Goal: Task Accomplishment & Management: Manage account settings

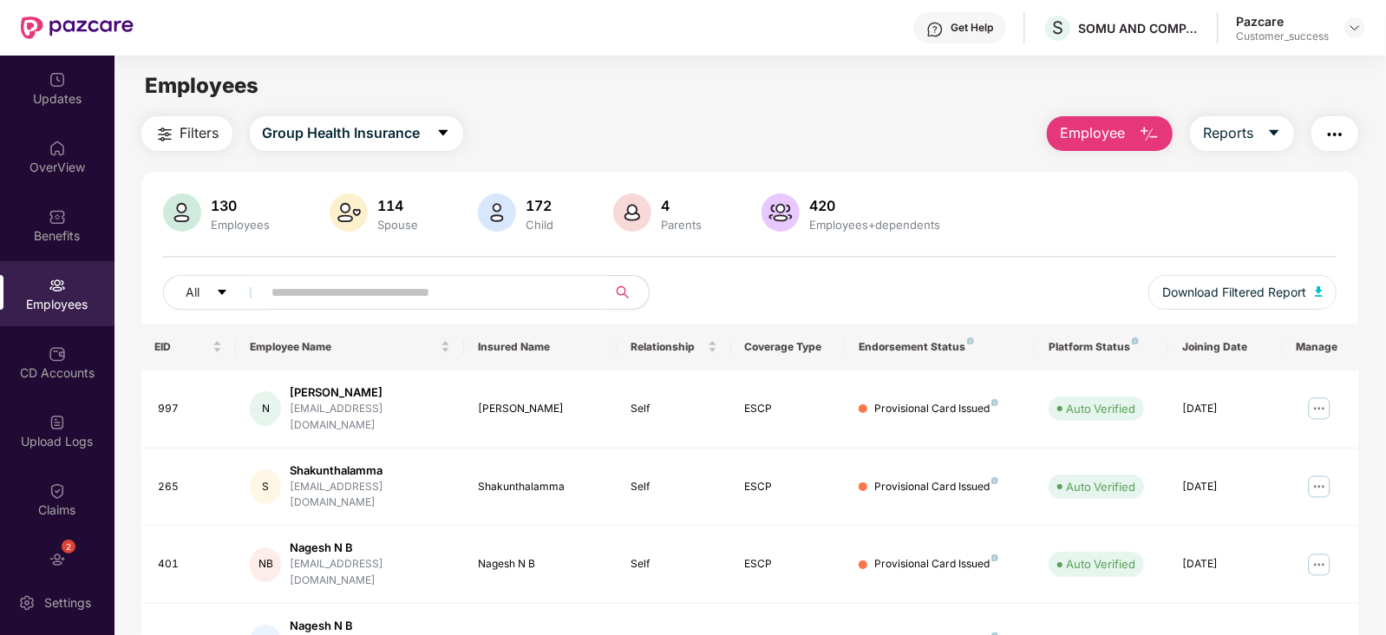
click at [421, 304] on input "text" at bounding box center [427, 292] width 311 height 26
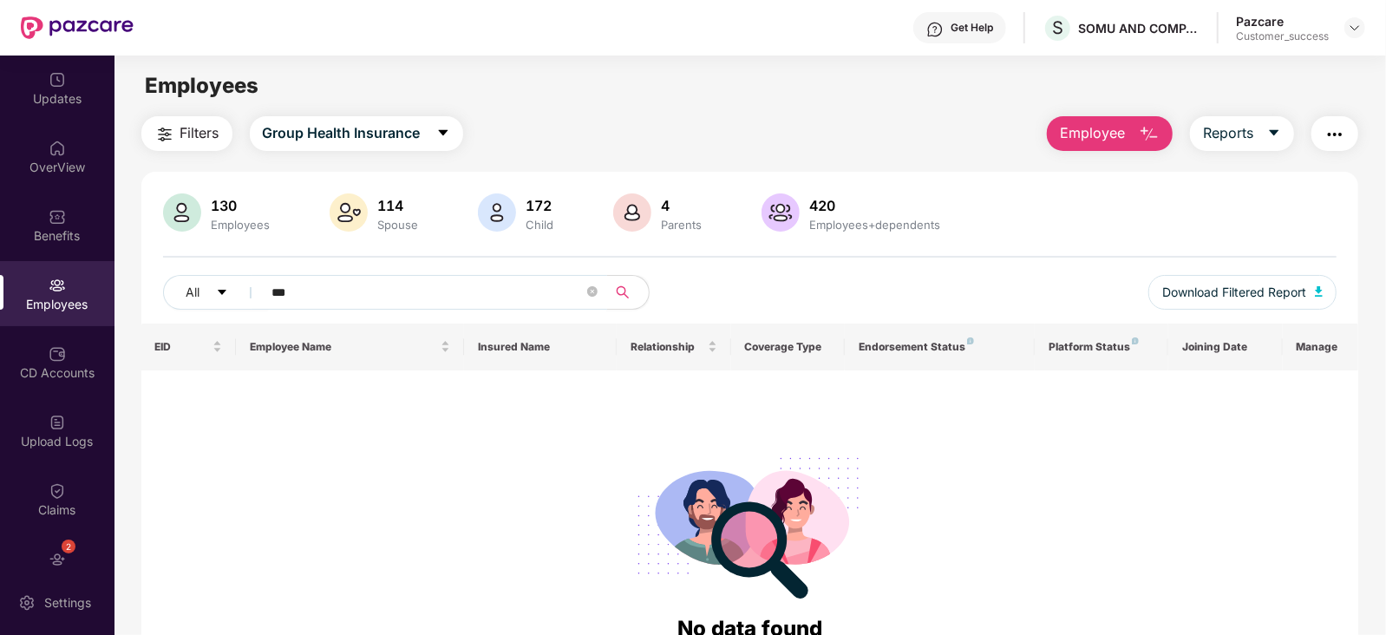
type input "***"
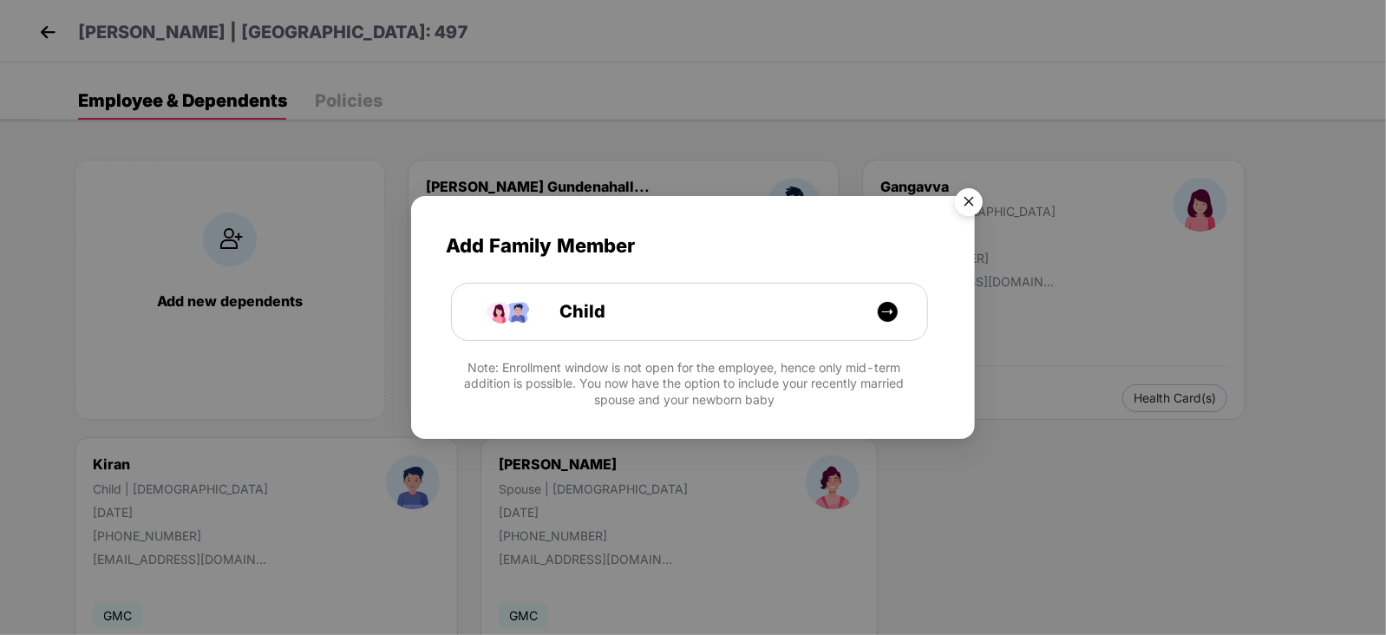
click at [968, 205] on img "Close" at bounding box center [968, 204] width 49 height 49
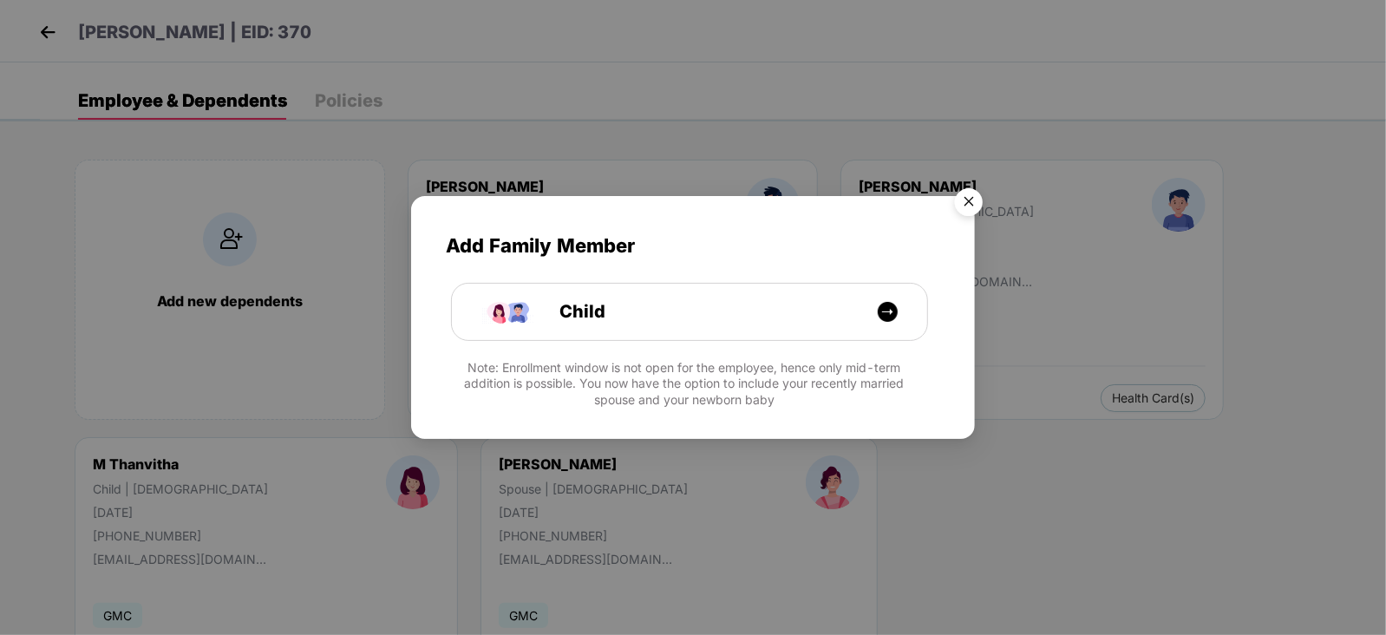
click at [972, 197] on img "Close" at bounding box center [968, 204] width 49 height 49
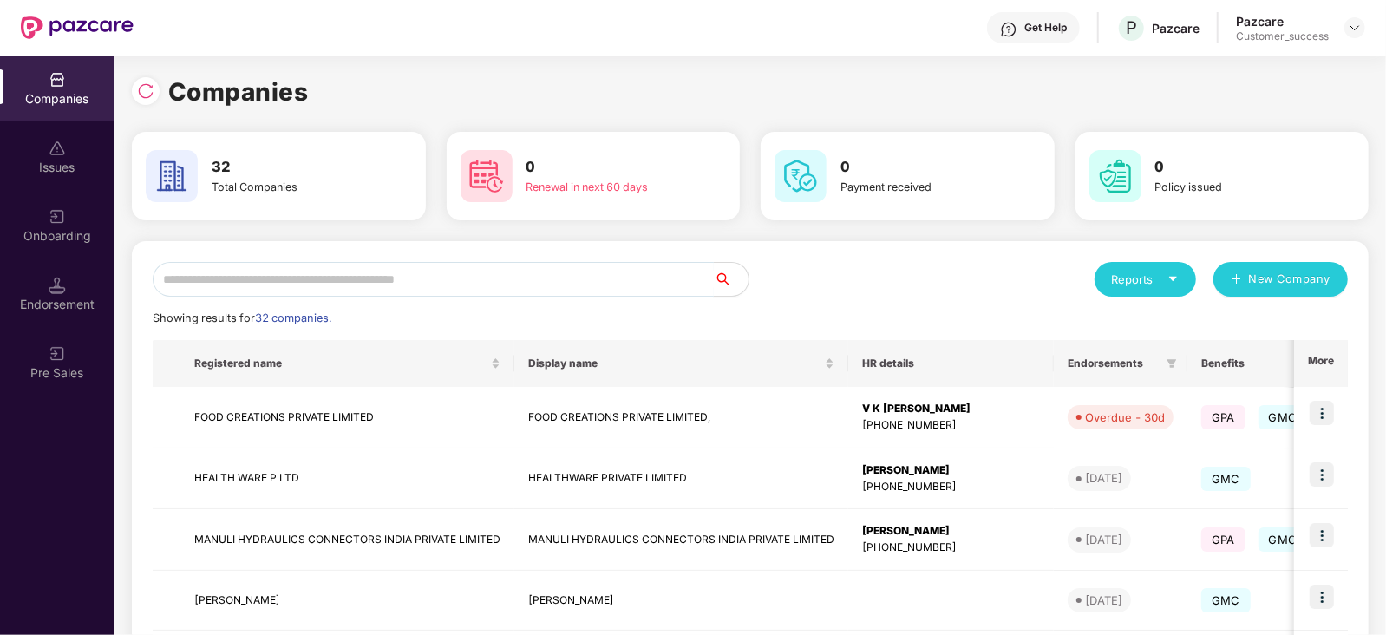
click at [246, 272] on input "text" at bounding box center [433, 279] width 561 height 35
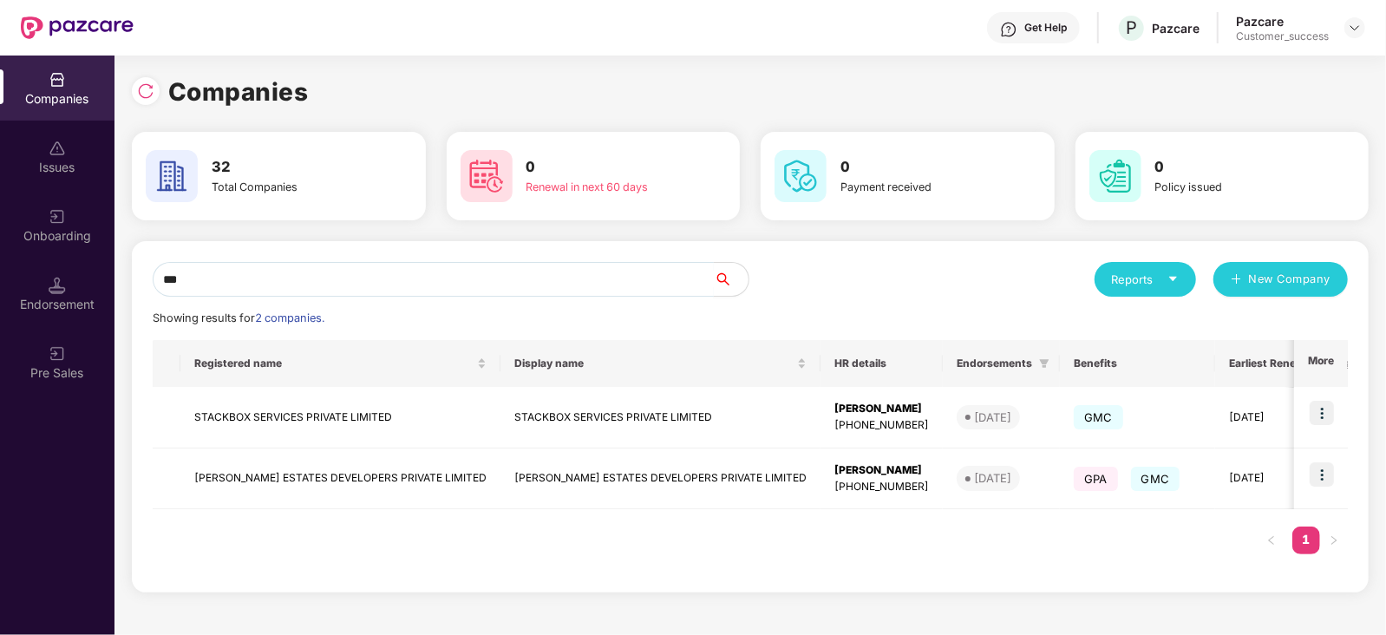
type input "***"
click at [1321, 410] on img at bounding box center [1321, 413] width 24 height 24
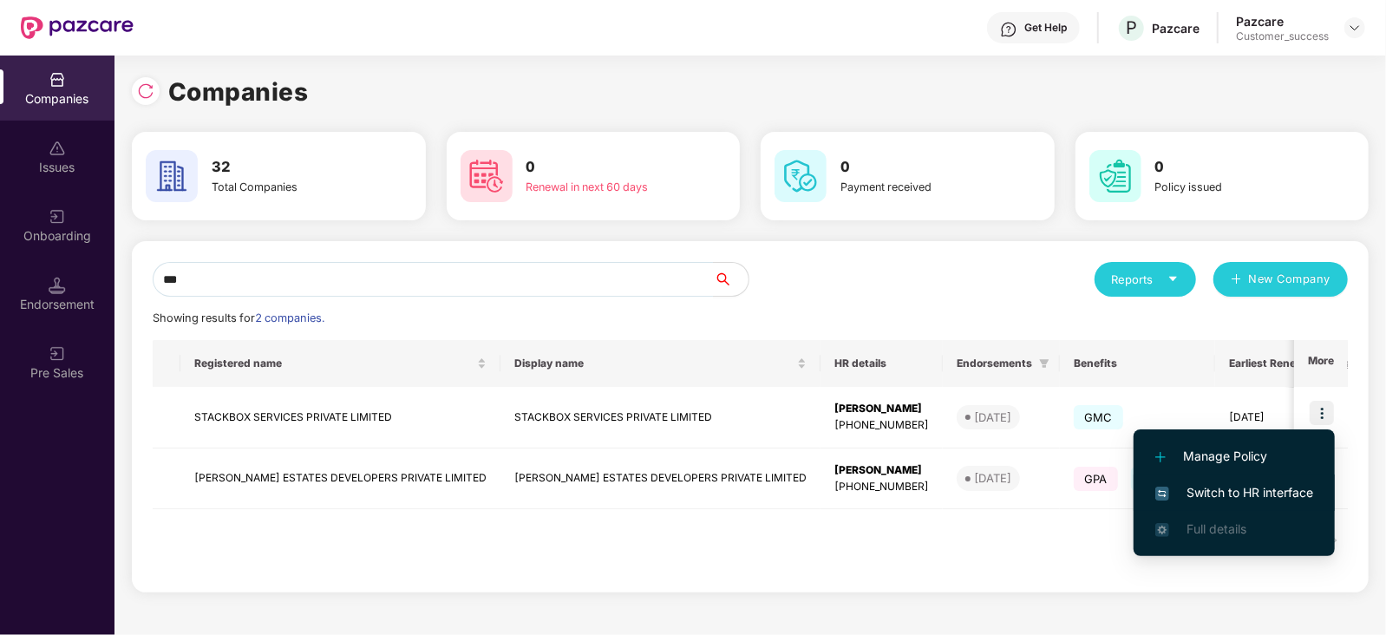
click at [1259, 489] on span "Switch to HR interface" at bounding box center [1234, 492] width 158 height 19
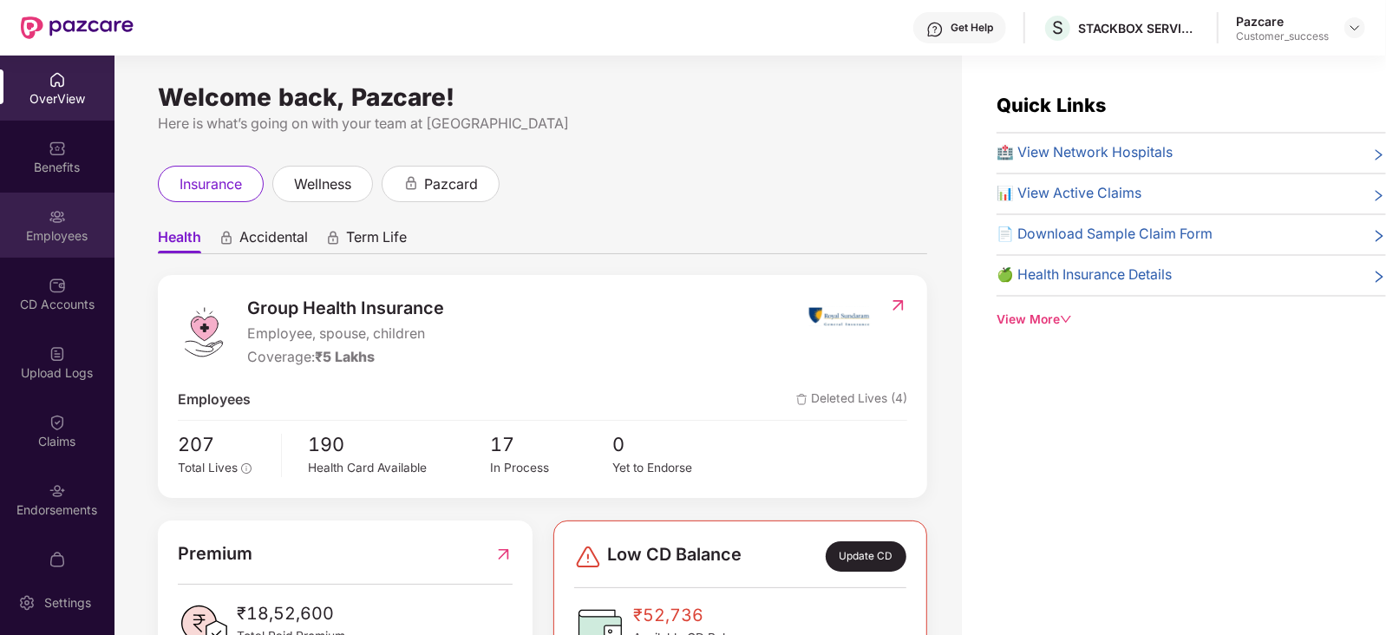
click at [34, 225] on div "Employees" at bounding box center [57, 224] width 114 height 65
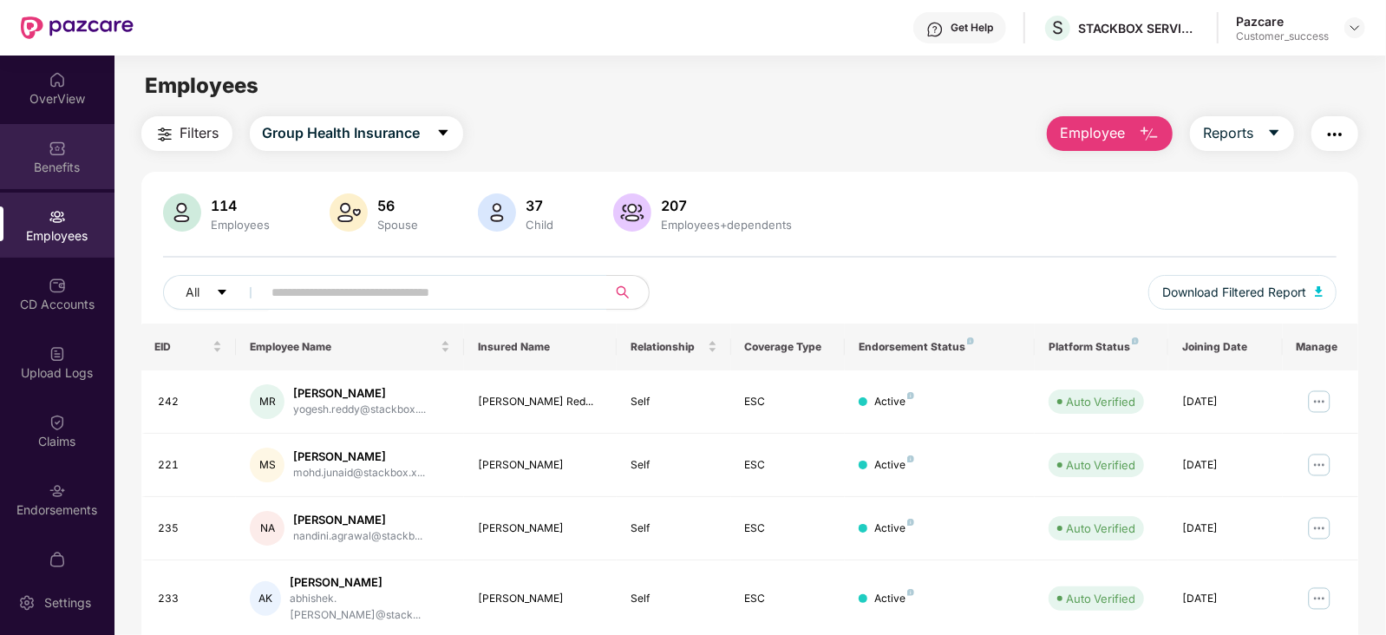
click at [56, 142] on img at bounding box center [57, 148] width 17 height 17
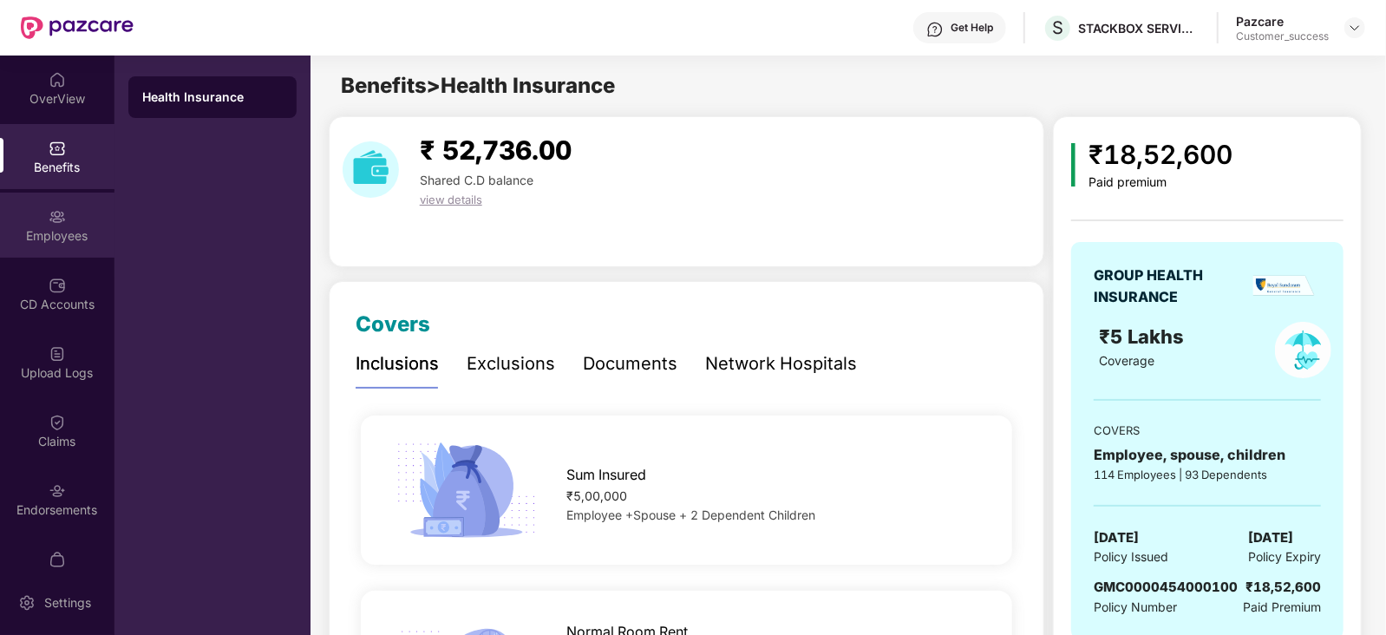
click at [52, 225] on div "Employees" at bounding box center [57, 224] width 114 height 65
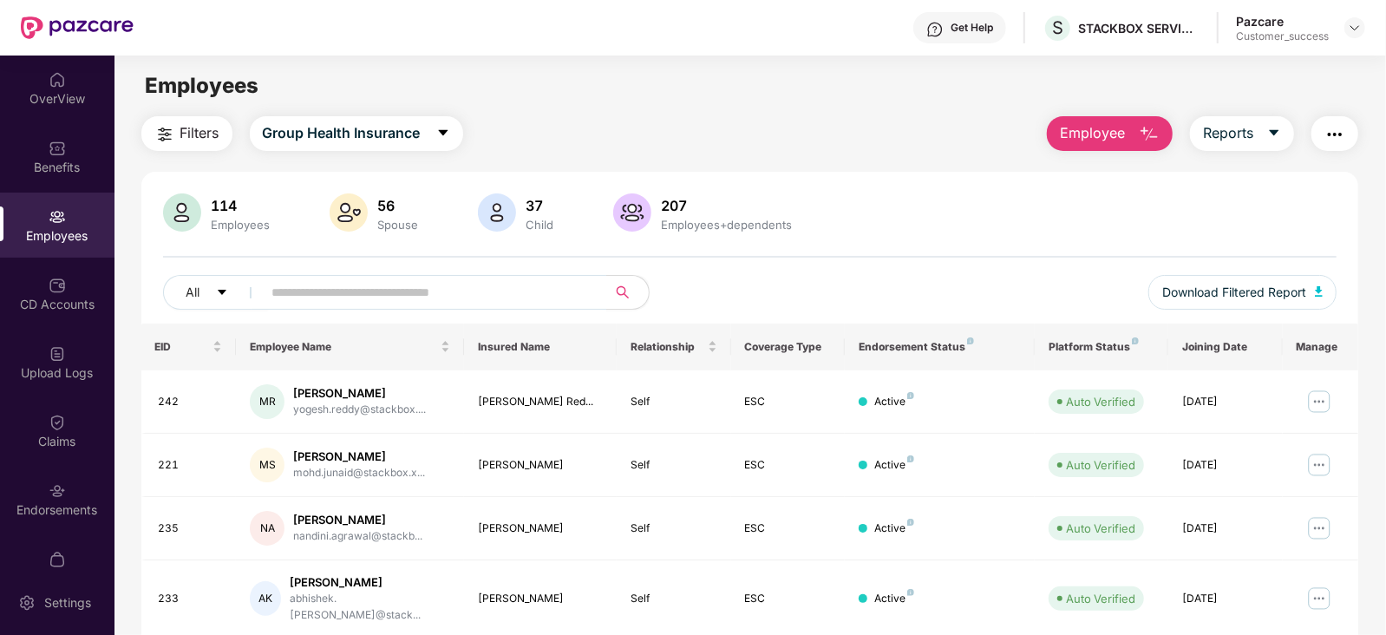
click at [1138, 131] on img "button" at bounding box center [1148, 134] width 21 height 21
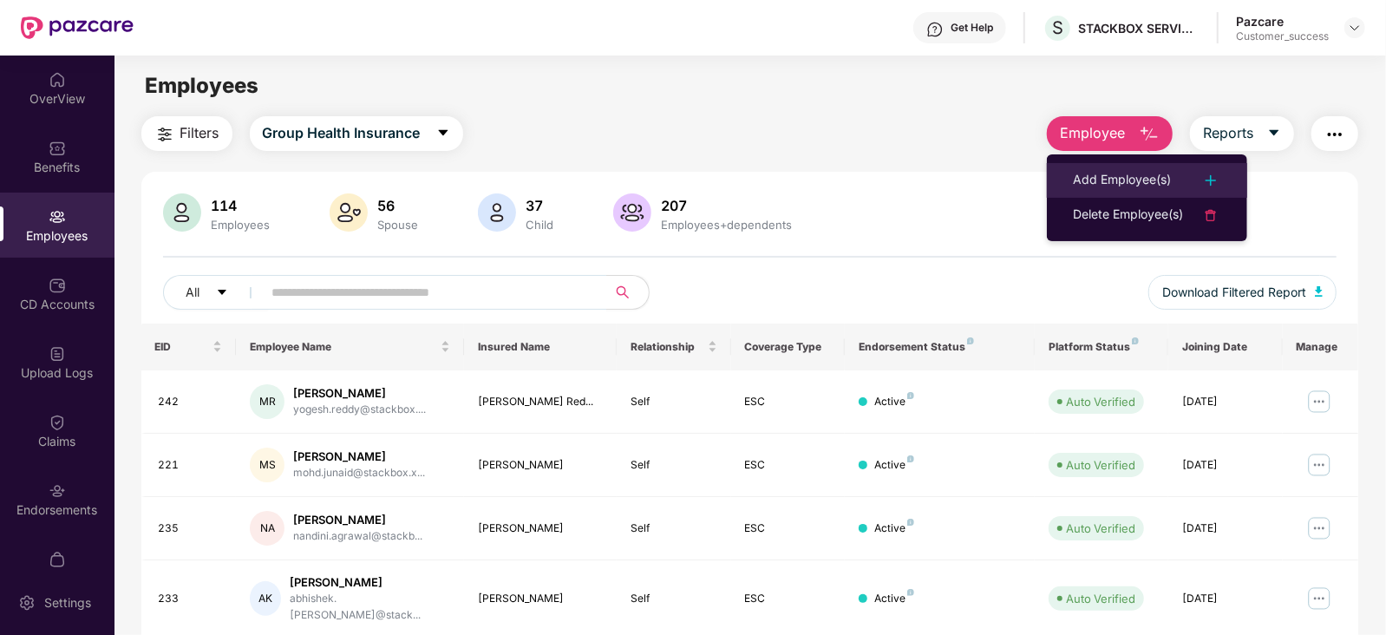
click at [1170, 176] on div "Add Employee(s)" at bounding box center [1147, 180] width 148 height 21
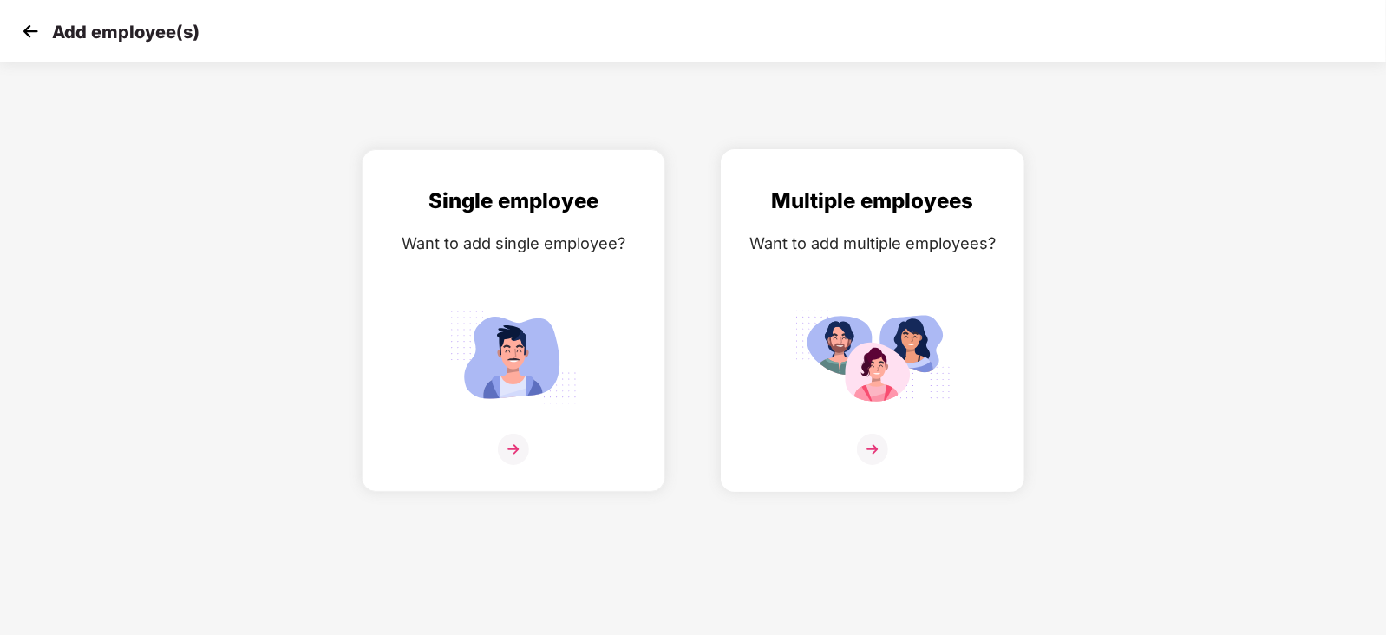
click at [866, 465] on img at bounding box center [872, 449] width 31 height 31
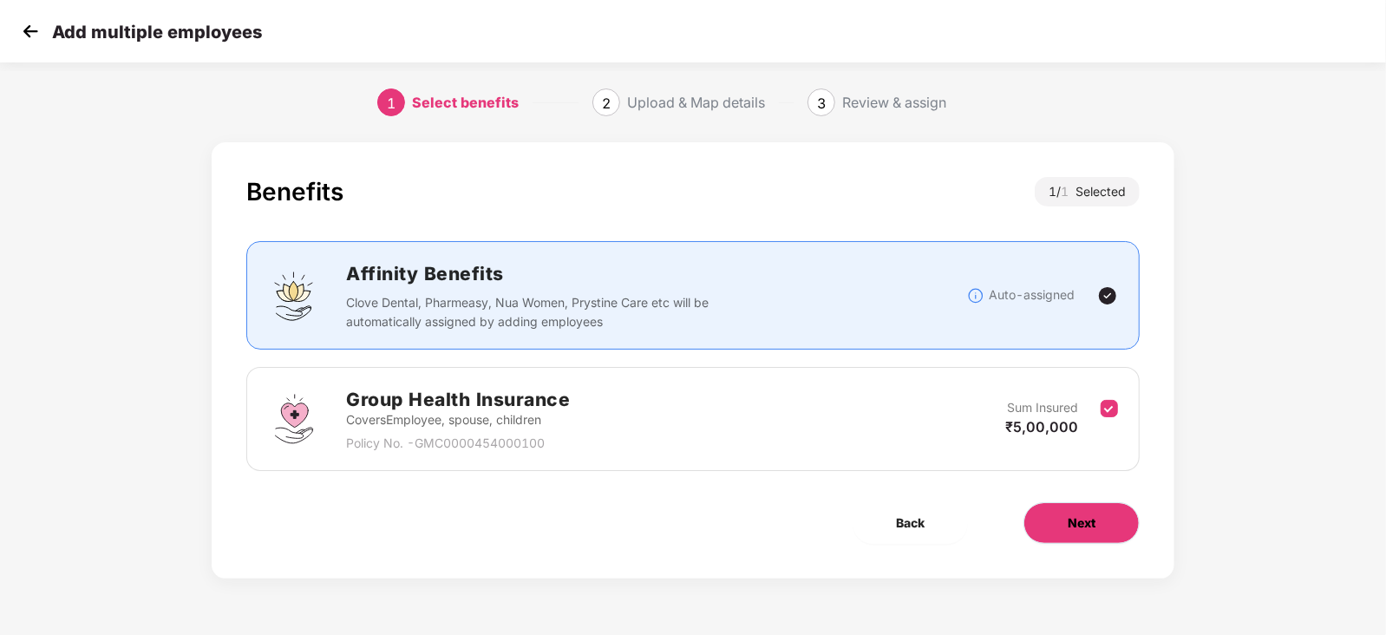
click at [1086, 525] on span "Next" at bounding box center [1081, 522] width 28 height 19
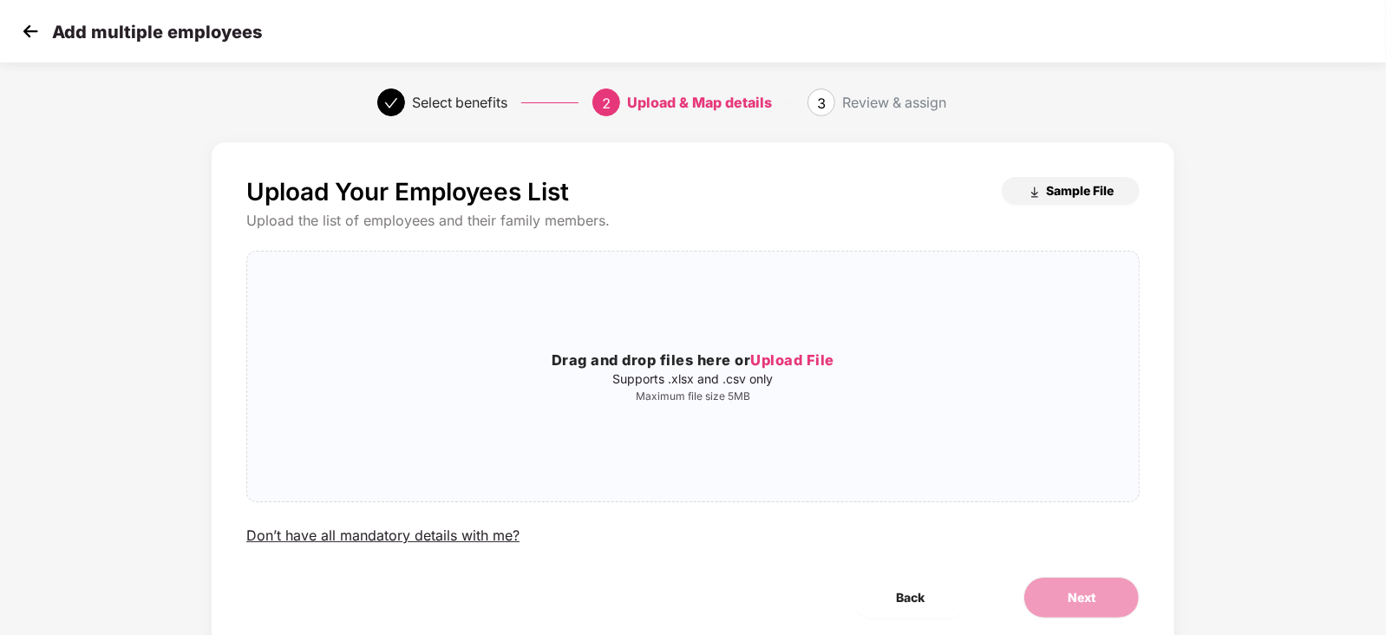
click at [1036, 188] on img "button" at bounding box center [1034, 193] width 14 height 14
click at [40, 27] on img at bounding box center [30, 31] width 26 height 26
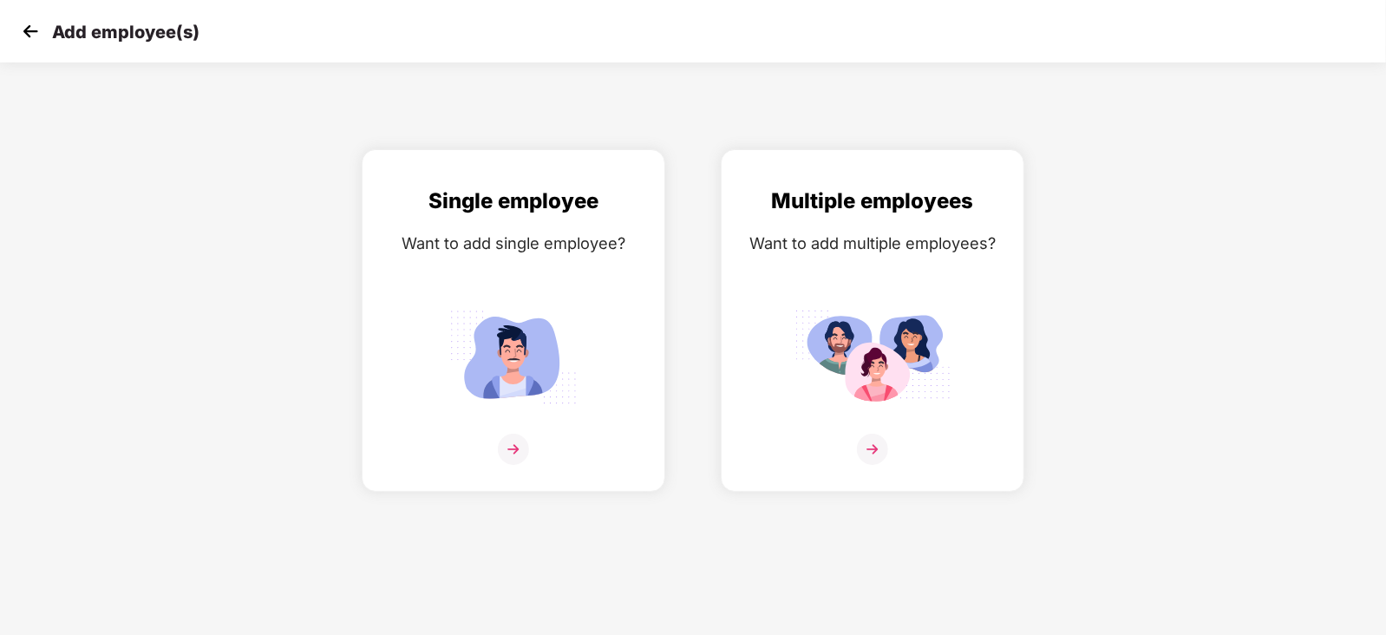
click at [32, 45] on div "Add employee(s)" at bounding box center [693, 31] width 1386 height 62
click at [26, 41] on img at bounding box center [30, 31] width 26 height 26
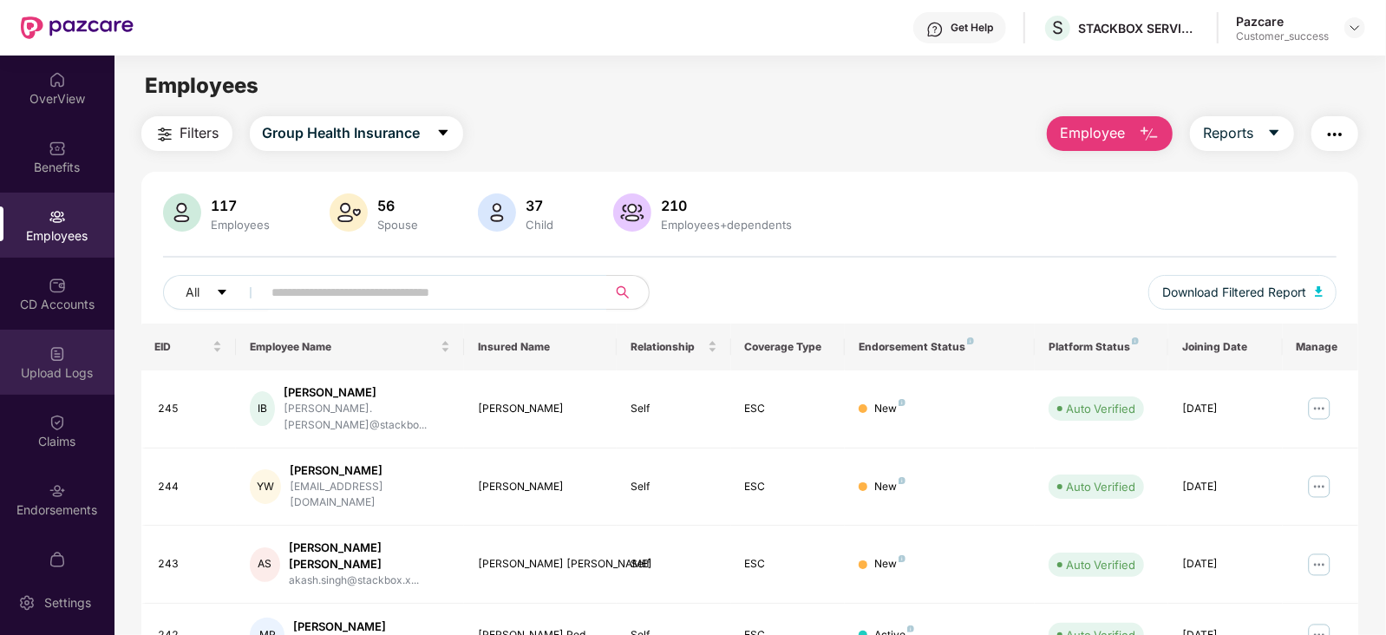
click at [51, 372] on div "Upload Logs" at bounding box center [57, 372] width 114 height 17
